Goal: Information Seeking & Learning: Understand process/instructions

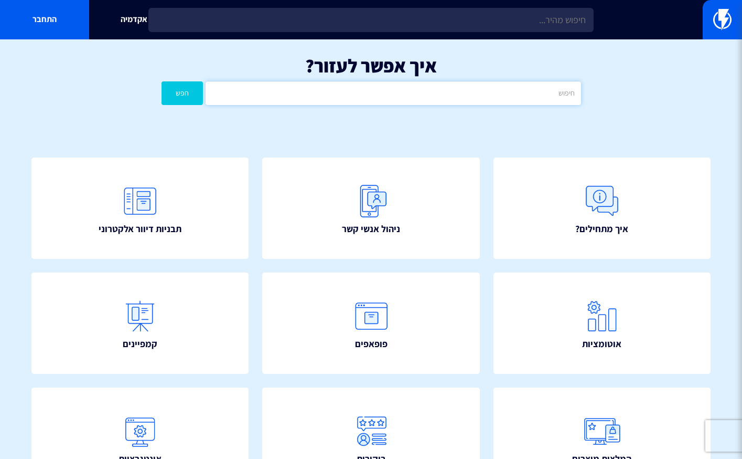
click at [475, 101] on input "text" at bounding box center [393, 93] width 375 height 24
type input "ביקורות"
click at [162, 81] on button "חפש" at bounding box center [183, 93] width 42 height 24
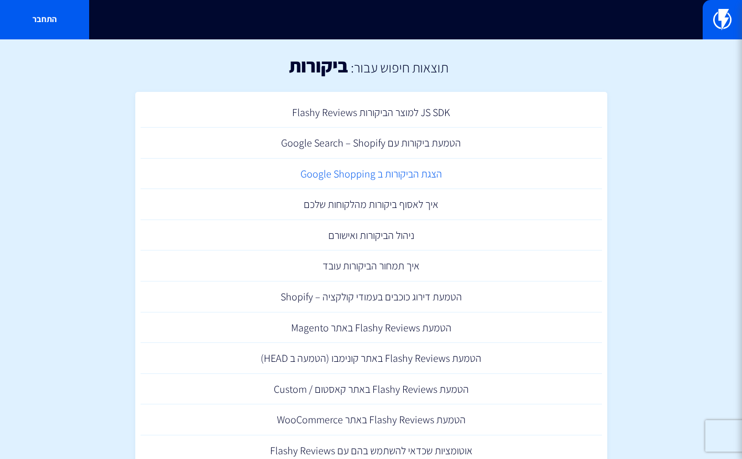
click at [369, 174] on link "הצגת הביקורות ב Google Shopping" at bounding box center [372, 173] width 462 height 31
